Goal: Task Accomplishment & Management: Manage account settings

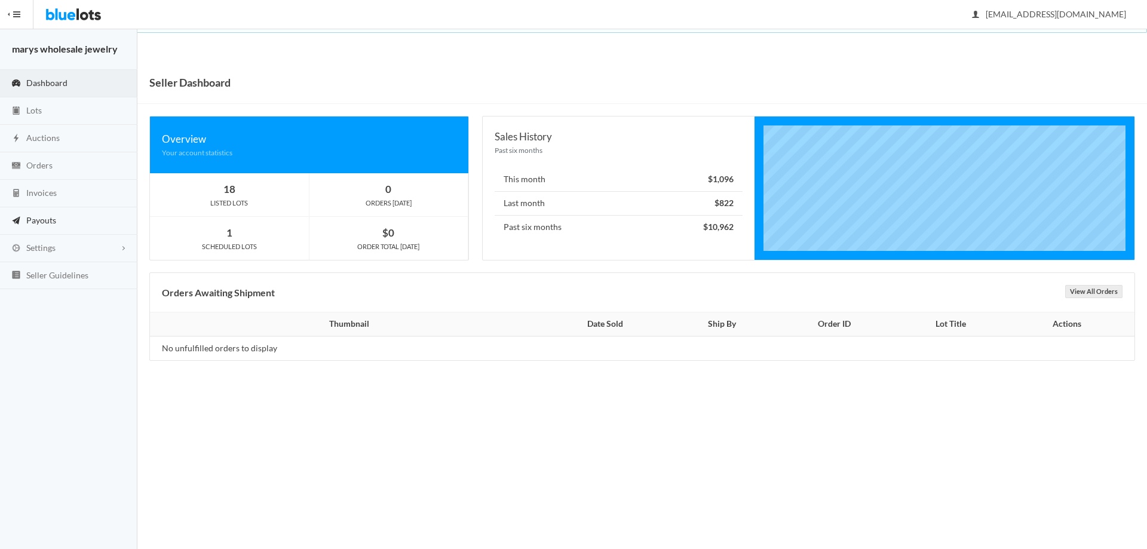
click at [42, 223] on span "Payouts" at bounding box center [41, 220] width 30 height 10
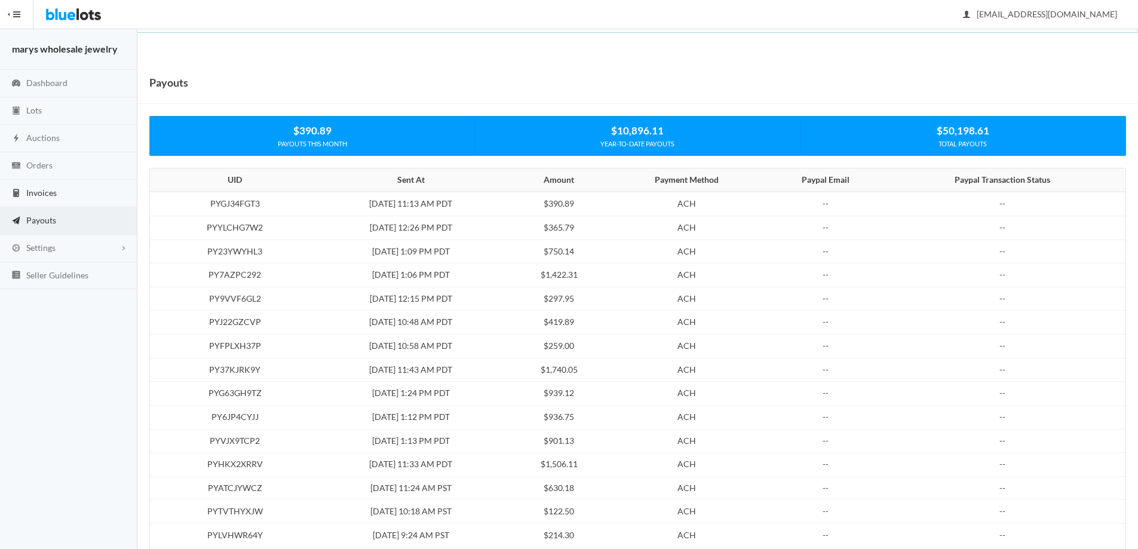
click at [42, 189] on span "Invoices" at bounding box center [41, 193] width 30 height 10
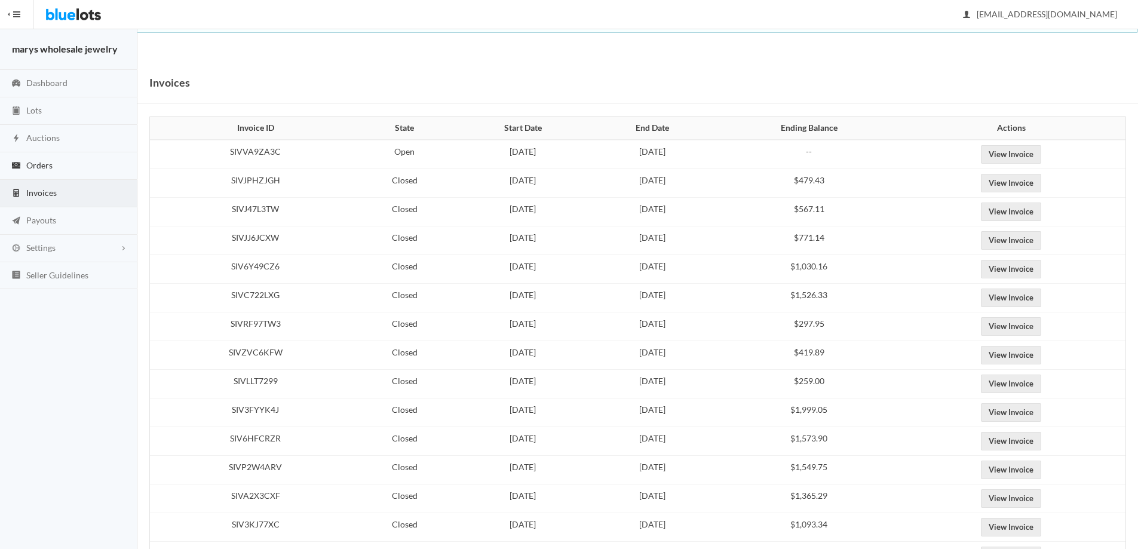
click at [44, 160] on span "Orders" at bounding box center [39, 165] width 26 height 10
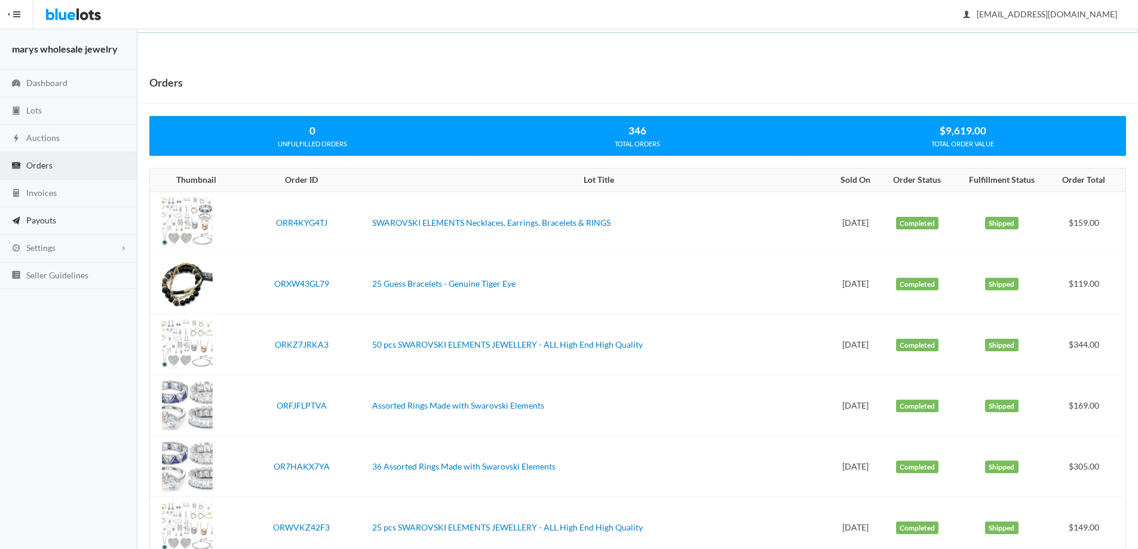
click at [33, 216] on span "Payouts" at bounding box center [41, 220] width 30 height 10
click at [33, 217] on span "Payouts" at bounding box center [41, 220] width 30 height 10
click at [59, 137] on link "Auctions" at bounding box center [68, 138] width 137 height 27
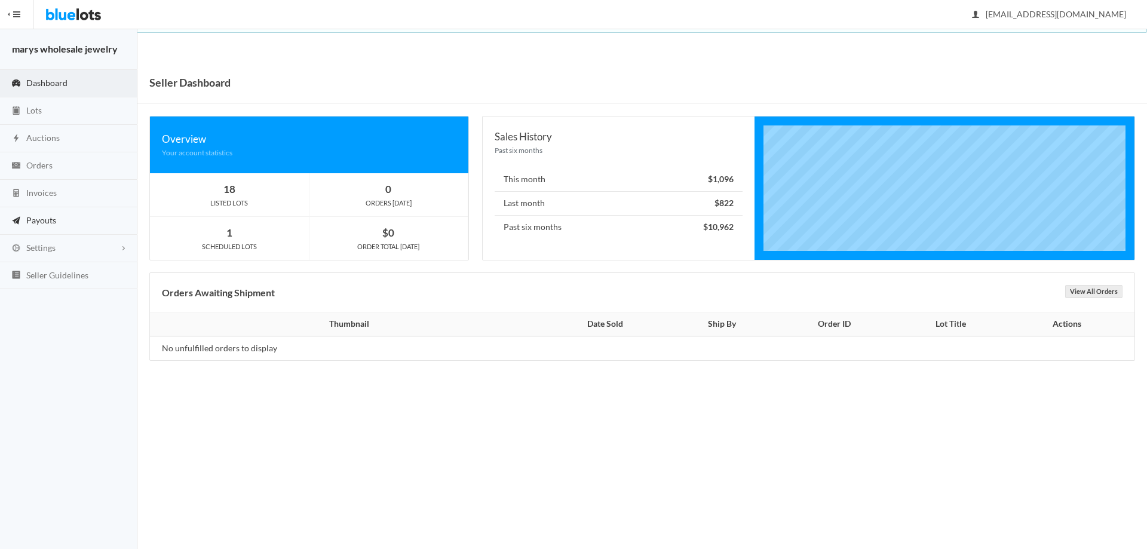
click at [75, 224] on link "Payouts" at bounding box center [68, 220] width 137 height 27
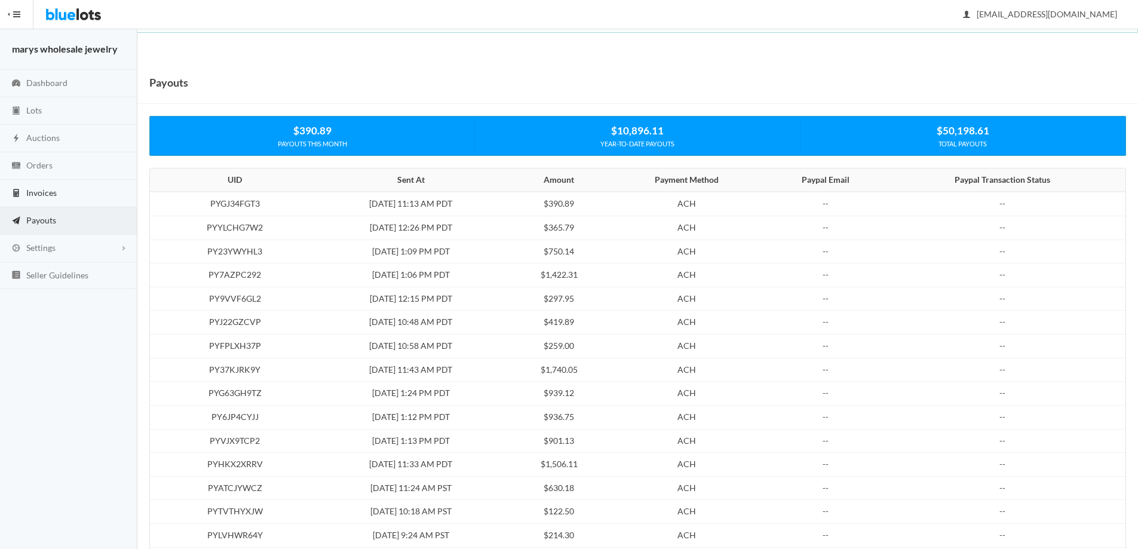
click at [64, 193] on link "Invoices" at bounding box center [68, 193] width 137 height 27
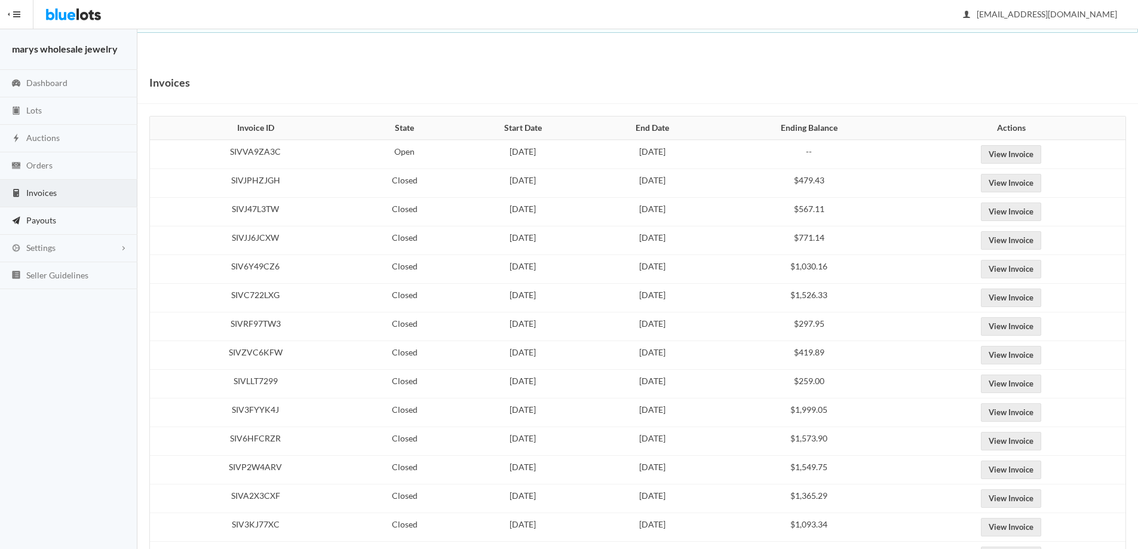
click at [45, 220] on span "Payouts" at bounding box center [41, 220] width 30 height 10
